Goal: Task Accomplishment & Management: Manage account settings

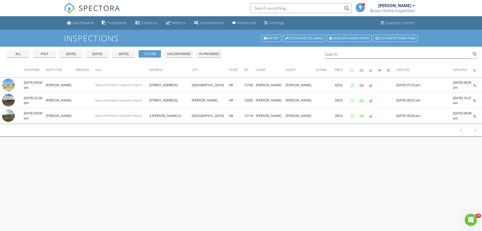
click at [50, 53] on div "past" at bounding box center [44, 53] width 18 height 5
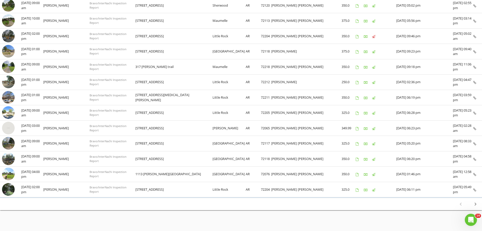
scroll to position [268, 0]
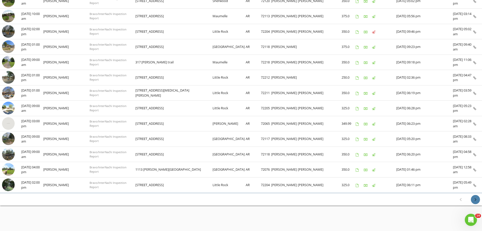
click at [476, 199] on icon "chevron_right" at bounding box center [476, 199] width 6 height 6
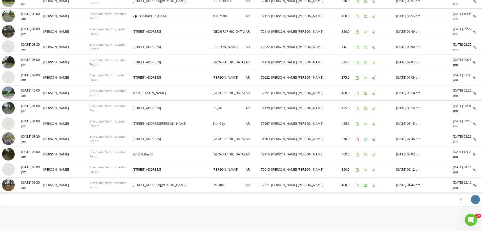
click at [474, 198] on icon "chevron_right" at bounding box center [476, 199] width 6 height 6
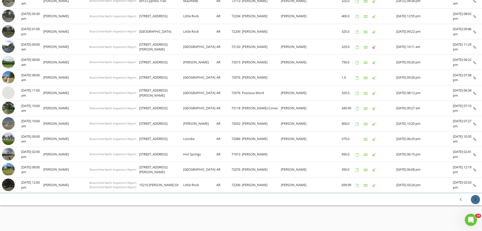
click at [475, 199] on icon "chevron_right" at bounding box center [476, 199] width 6 height 6
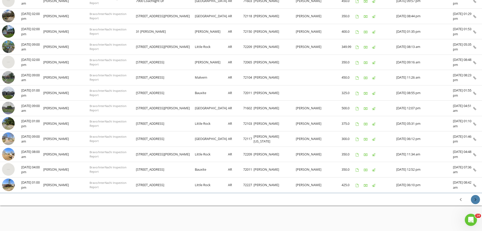
click at [475, 198] on icon "chevron_right" at bounding box center [476, 199] width 6 height 6
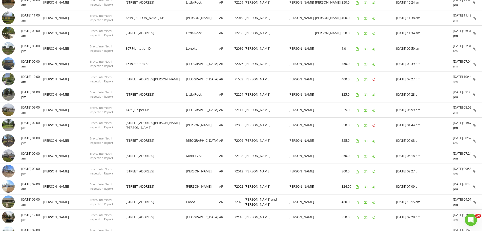
scroll to position [186, 0]
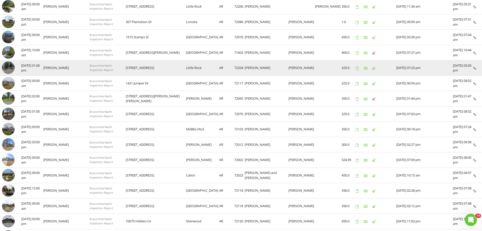
click at [7, 66] on img at bounding box center [8, 67] width 13 height 13
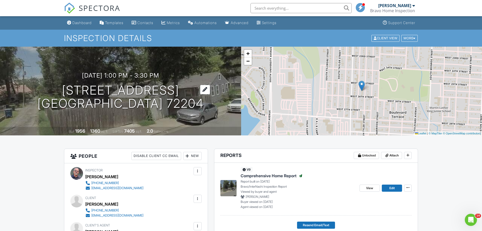
scroll to position [93, 0]
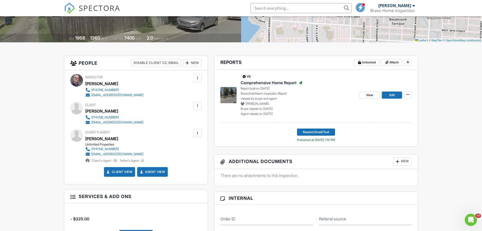
click at [250, 83] on span "Comprehensive Home Report" at bounding box center [269, 83] width 56 height 6
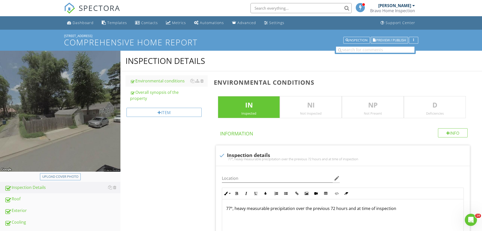
click at [383, 40] on span "Preview / Publish" at bounding box center [391, 39] width 30 height 3
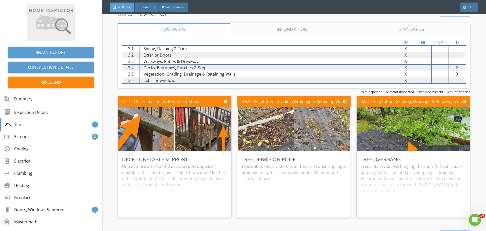
scroll to position [116, 0]
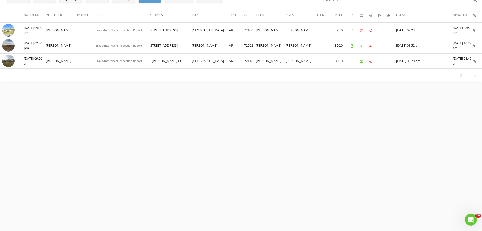
scroll to position [55, 0]
click at [311, 72] on div "1-1 of 1 chevron_left chevron_right" at bounding box center [241, 75] width 482 height 12
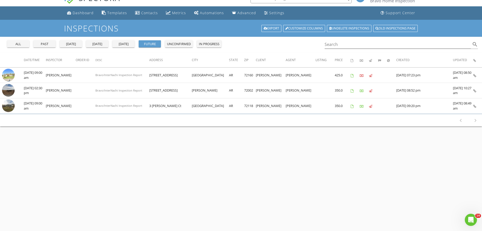
scroll to position [0, 0]
